Goal: Find specific page/section: Find specific page/section

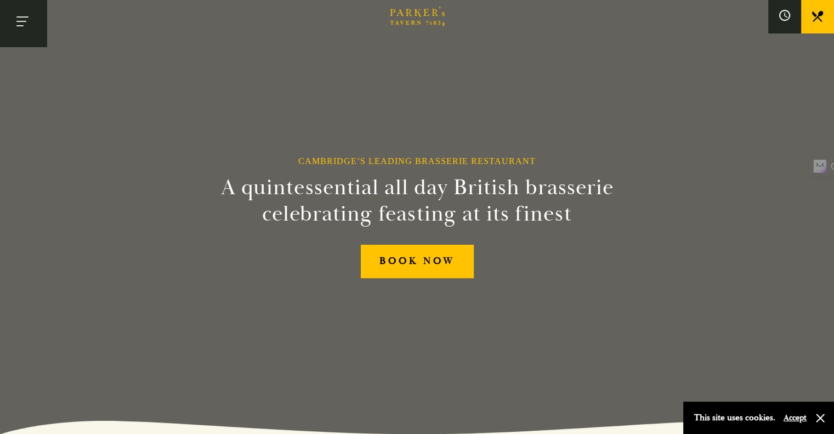
click at [35, 31] on button "Toggle navigation" at bounding box center [23, 23] width 47 height 47
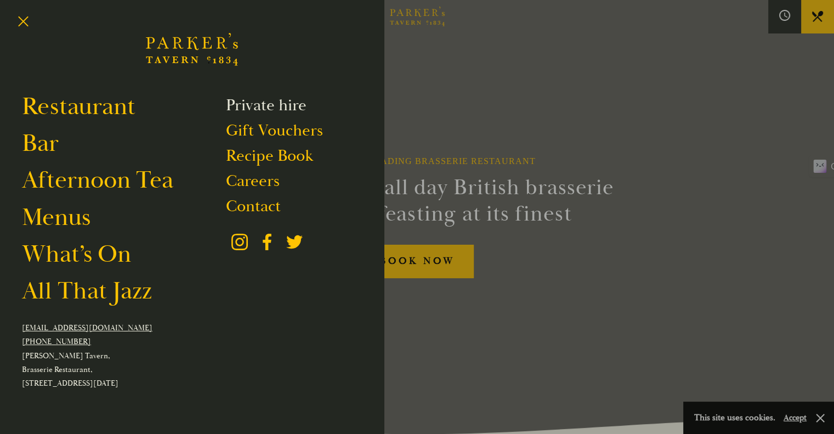
click at [226, 105] on link "Private hire" at bounding box center [266, 105] width 81 height 21
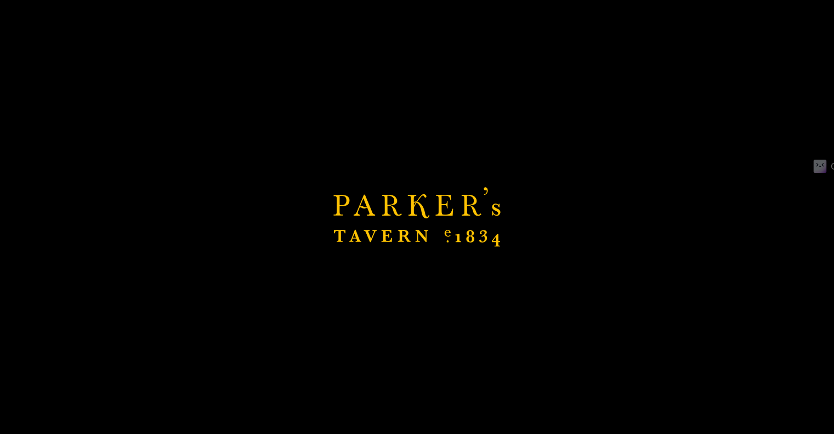
scroll to position [329, 0]
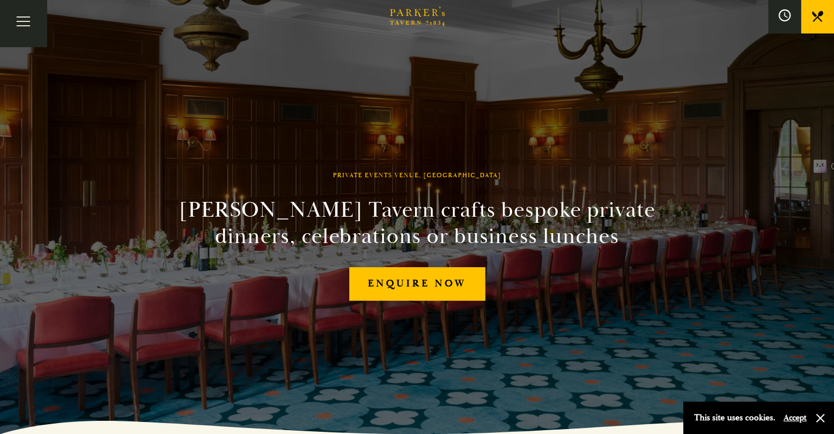
click at [0, 0] on icon at bounding box center [0, 0] width 0 height 0
